Goal: Information Seeking & Learning: Learn about a topic

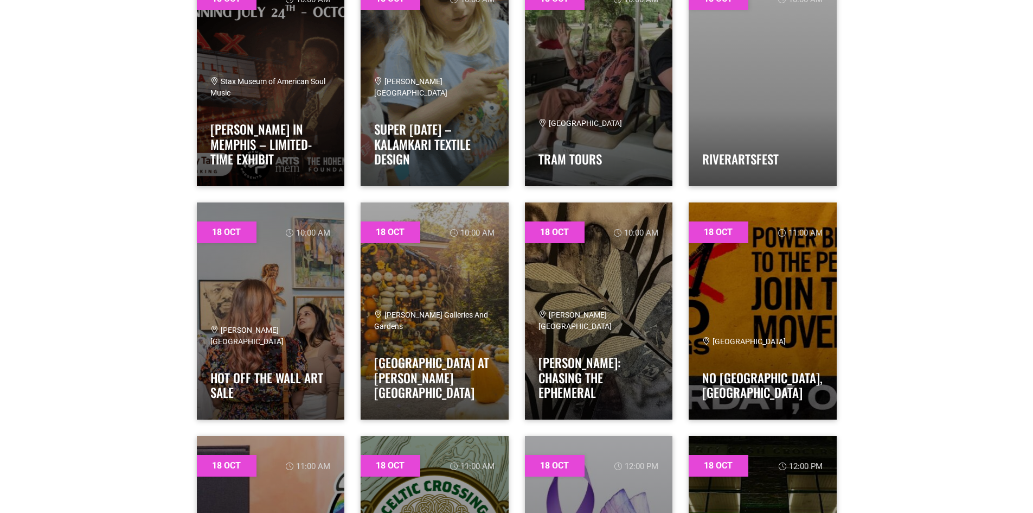
scroll to position [6997, 0]
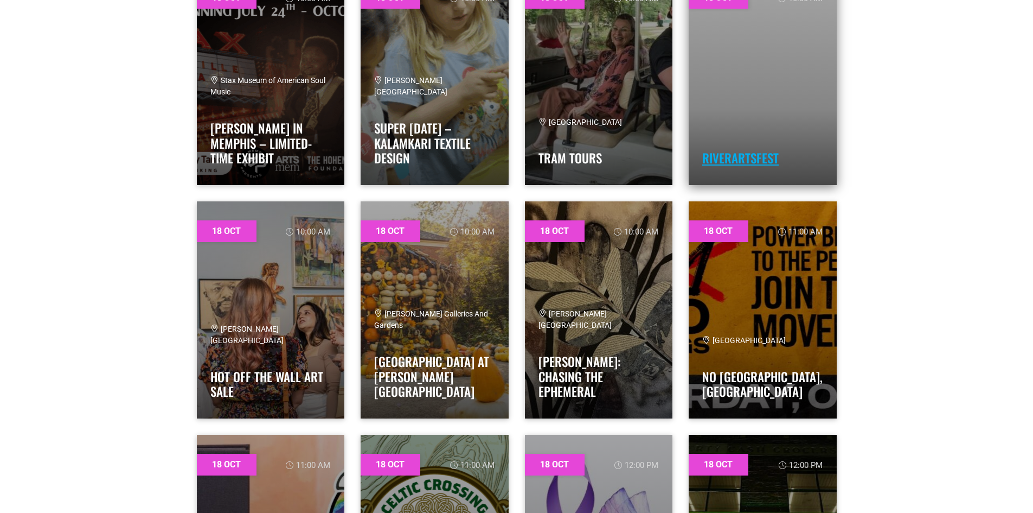
click at [756, 156] on link "RiverArtsFest" at bounding box center [740, 158] width 76 height 18
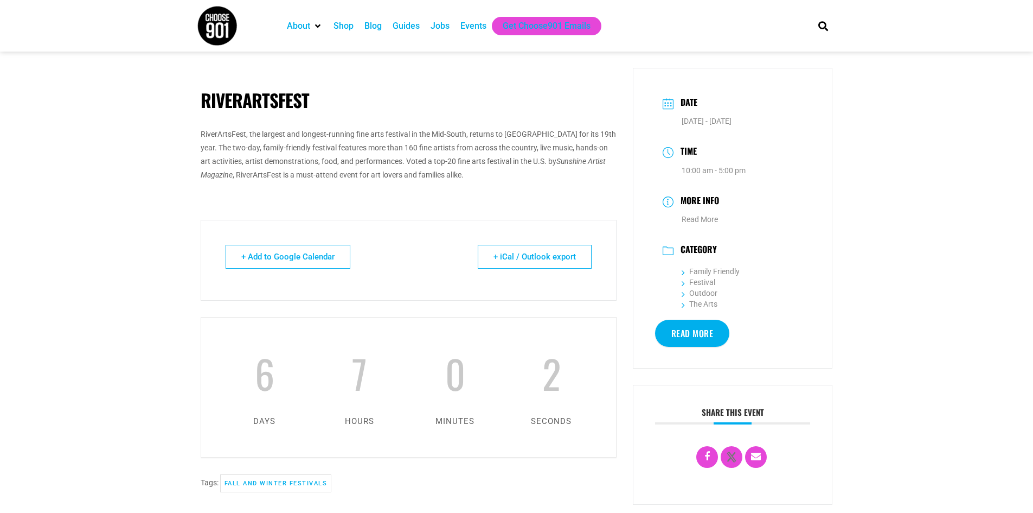
click at [672, 328] on link "Read More" at bounding box center [692, 332] width 75 height 27
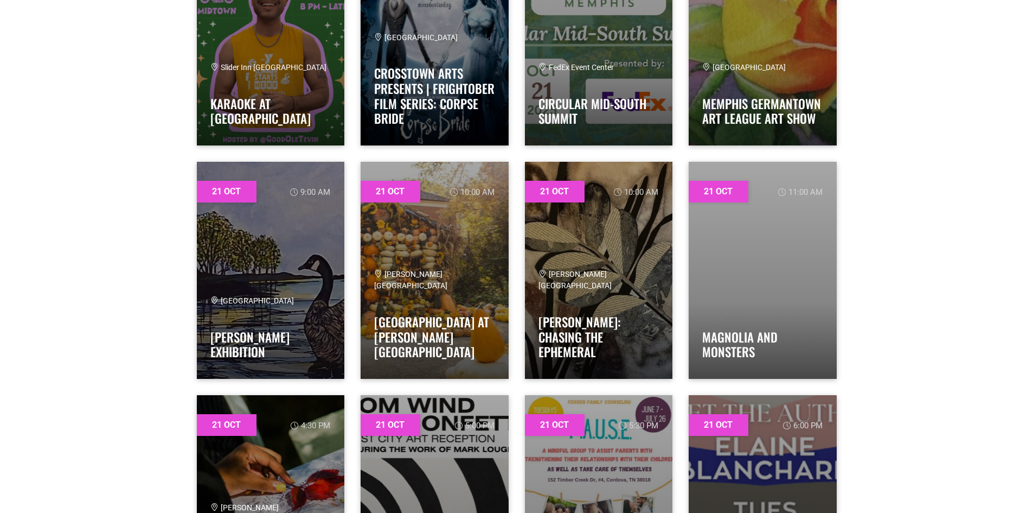
scroll to position [10686, 0]
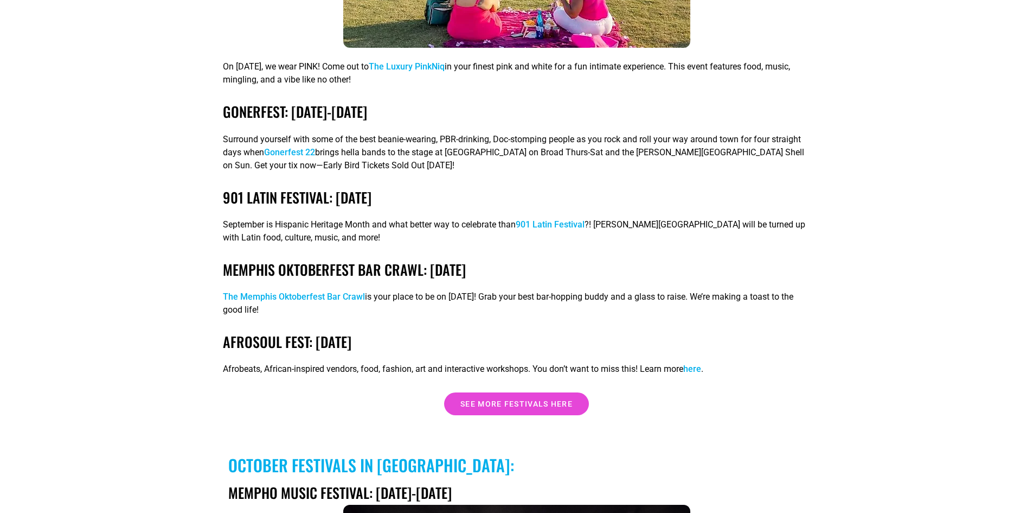
scroll to position [2495, 0]
